Goal: Task Accomplishment & Management: Complete application form

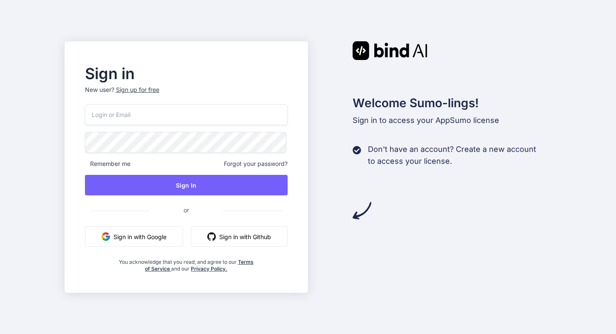
type input "coreyaleln@gmail.com"
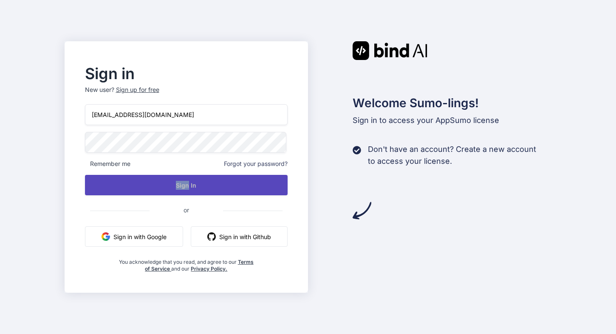
click at [166, 179] on button "Sign In" at bounding box center [186, 185] width 203 height 20
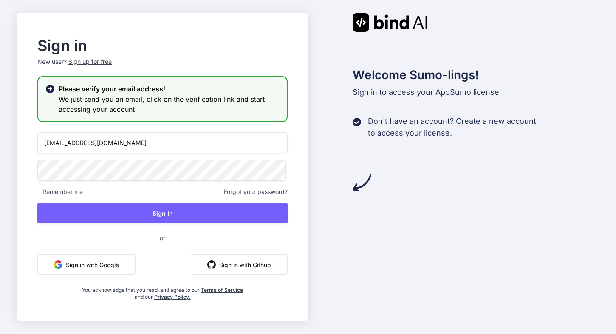
click at [92, 264] on button "Sign in with Google" at bounding box center [86, 264] width 98 height 20
click at [100, 265] on button "Sign in with Google" at bounding box center [86, 264] width 98 height 20
click at [258, 264] on button "Sign in with Github" at bounding box center [239, 264] width 97 height 20
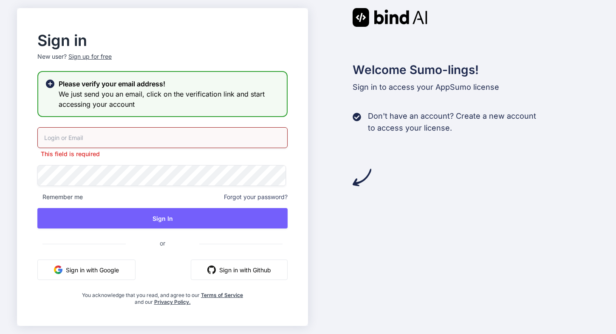
click at [98, 270] on button "Sign in with Google" at bounding box center [86, 269] width 98 height 20
click at [252, 140] on input "email" at bounding box center [162, 137] width 250 height 21
